Goal: Find specific page/section

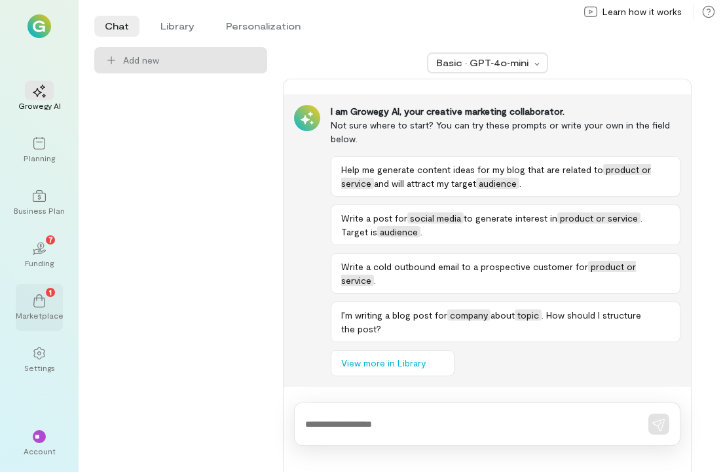
click at [41, 288] on div "1 Marketplace" at bounding box center [39, 307] width 47 height 47
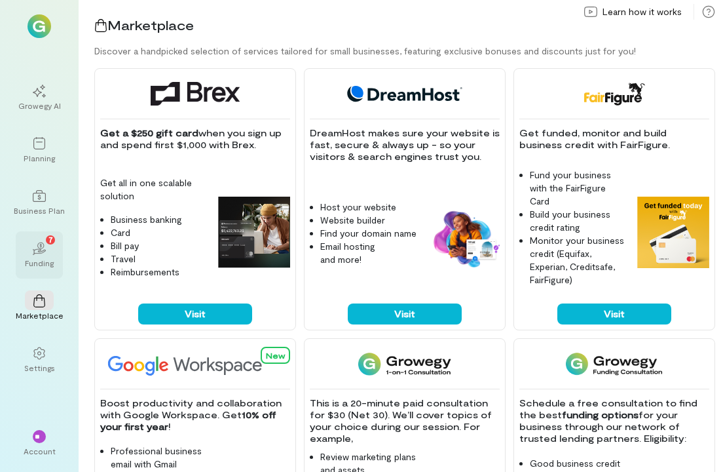
click at [49, 252] on div "02 7" at bounding box center [39, 248] width 29 height 20
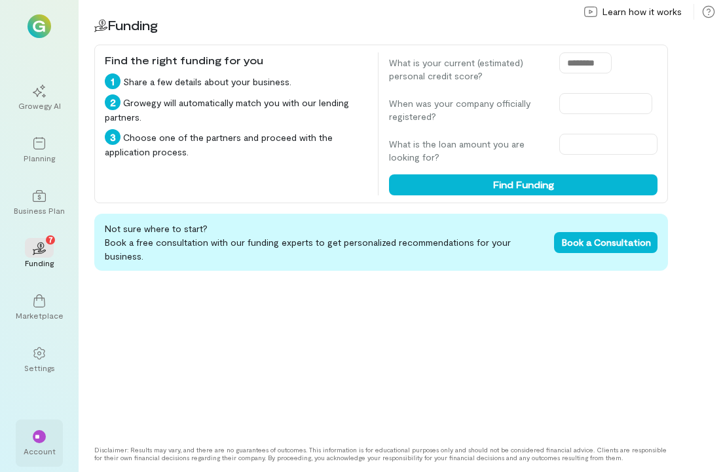
click at [39, 440] on div "**" at bounding box center [39, 436] width 13 height 13
